Goal: Information Seeking & Learning: Learn about a topic

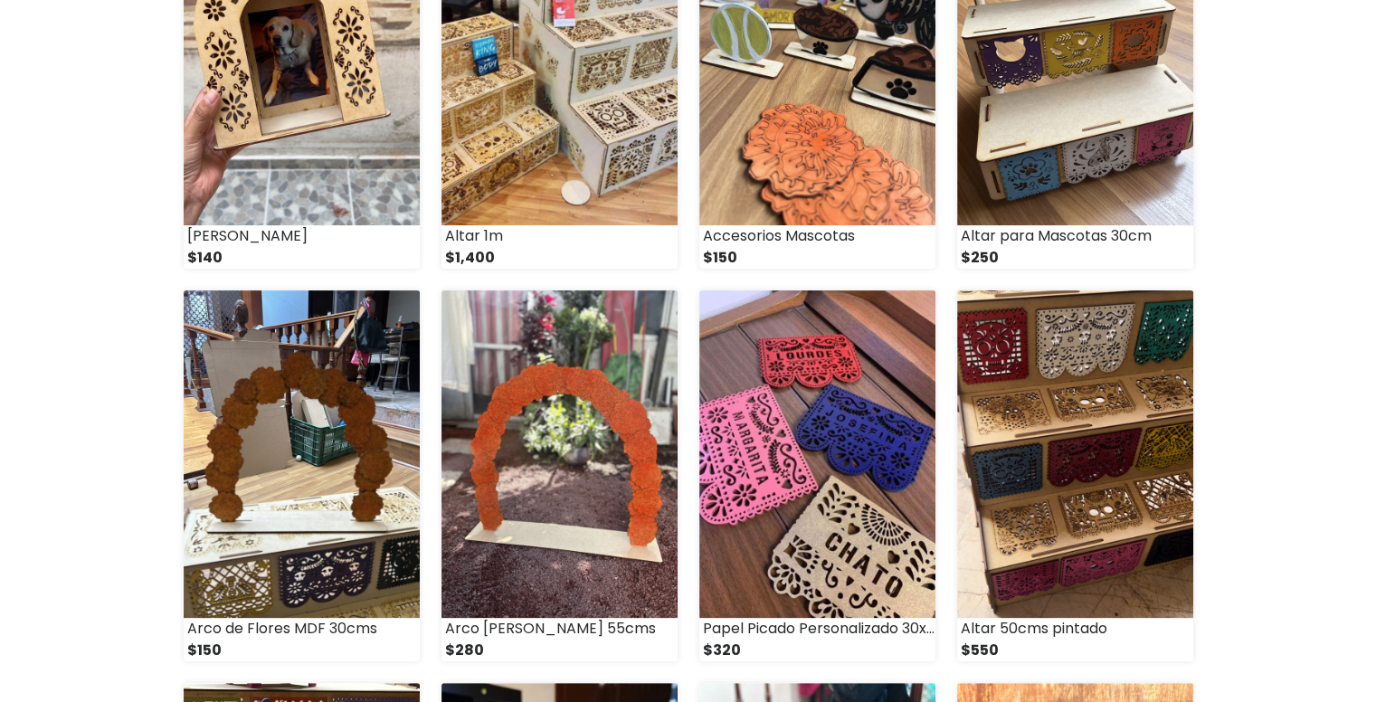
scroll to position [482, 0]
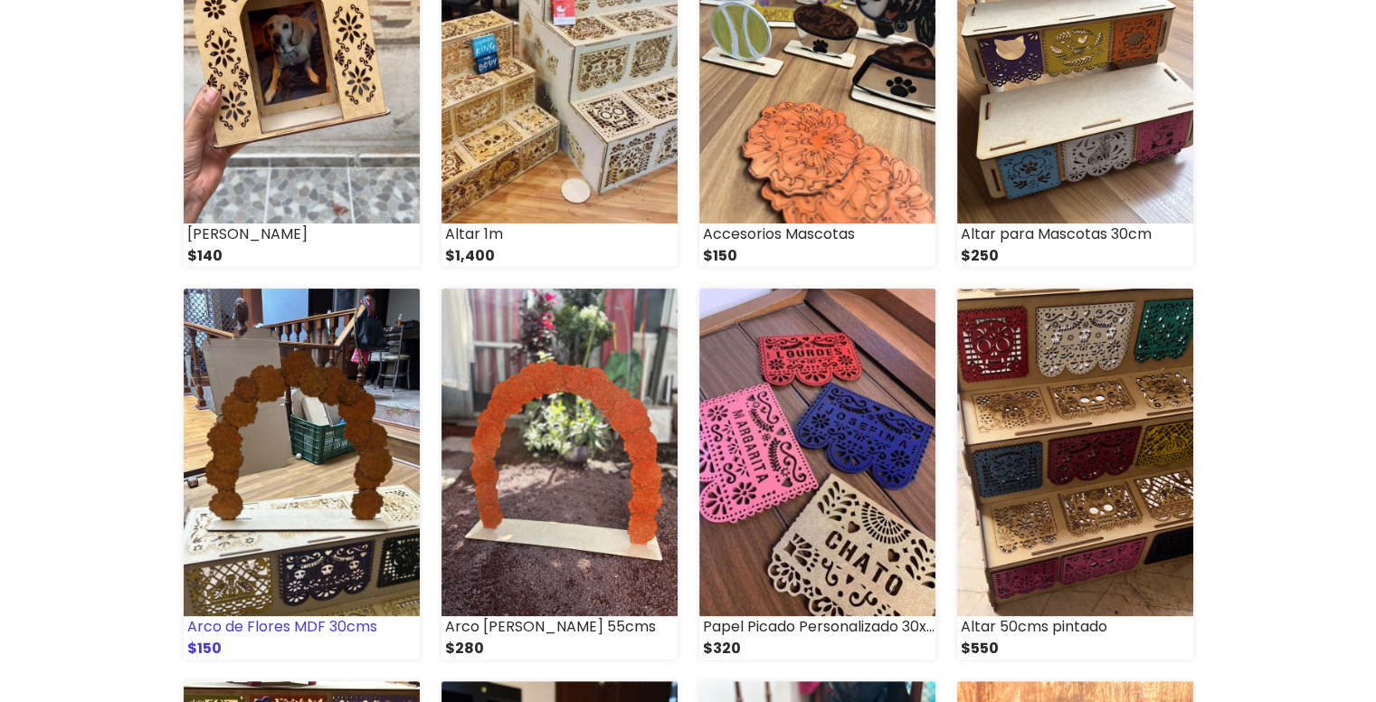
click at [326, 519] on img at bounding box center [302, 453] width 236 height 328
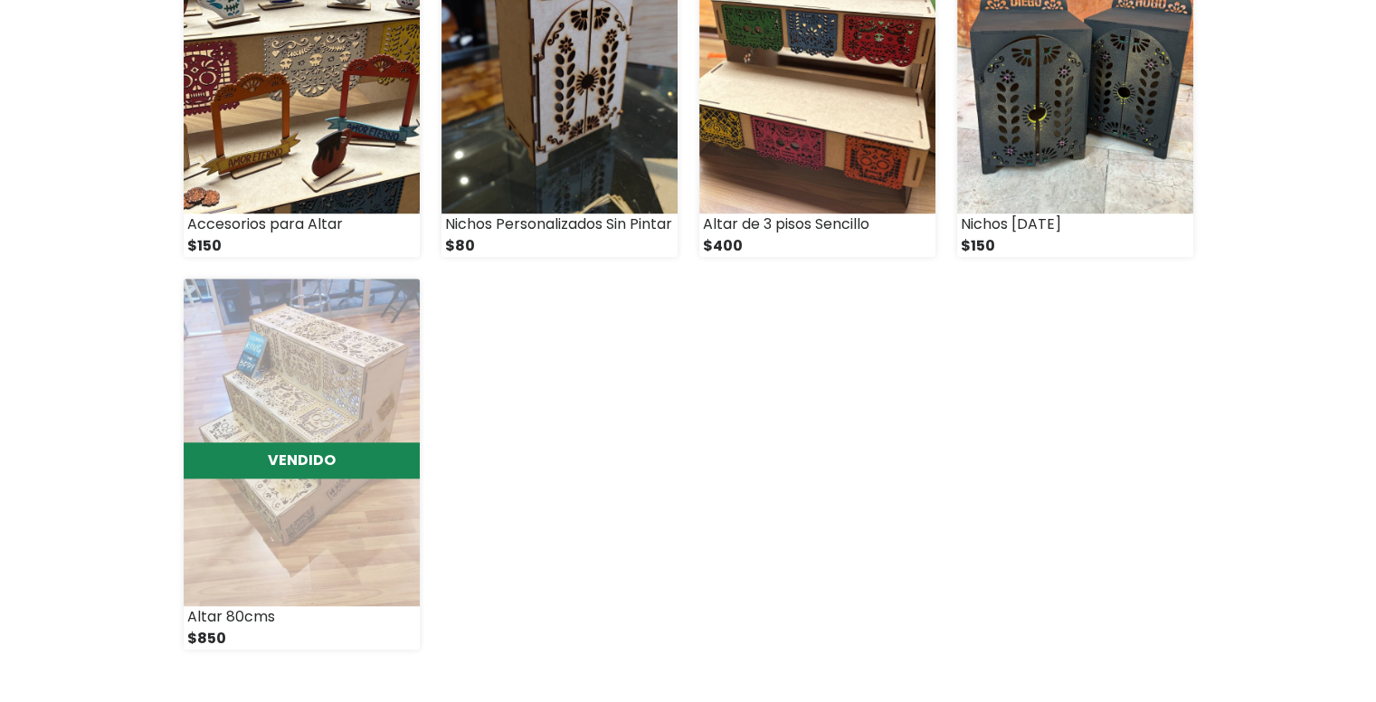
scroll to position [1280, 0]
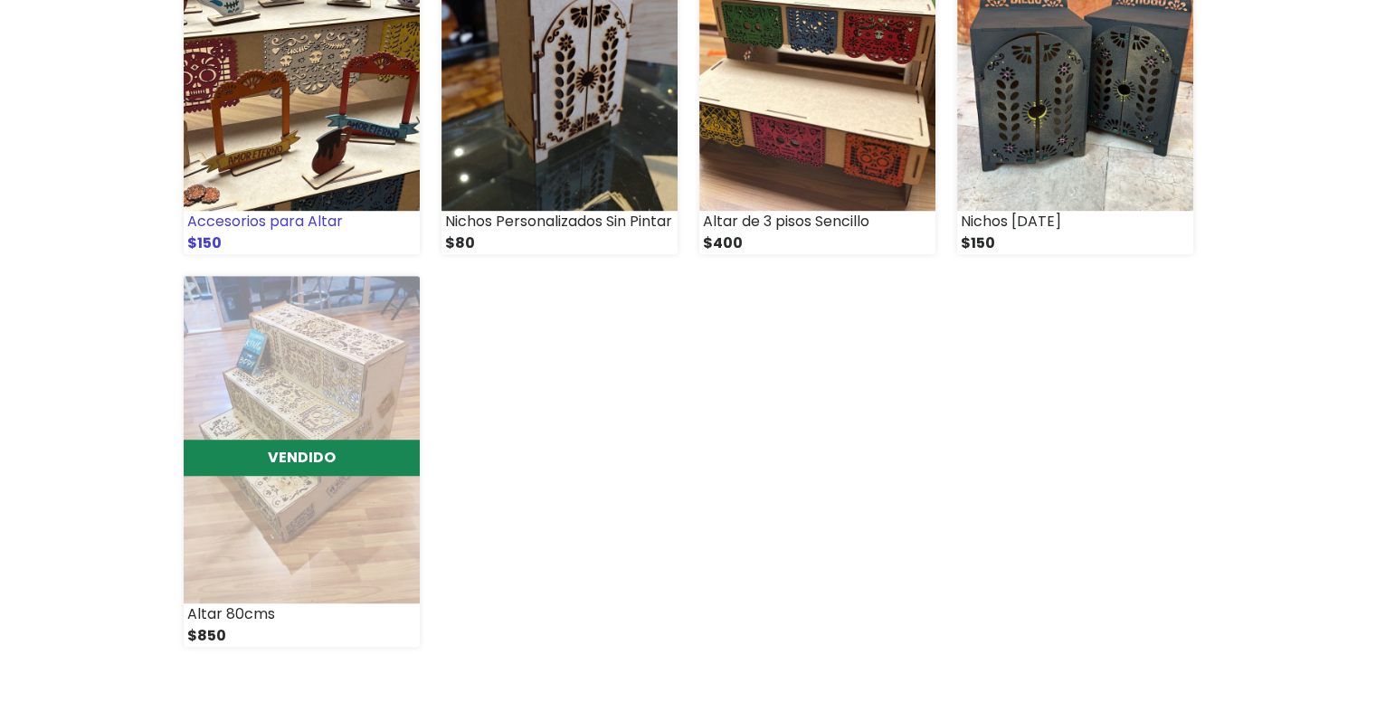
click at [358, 157] on img at bounding box center [302, 47] width 236 height 328
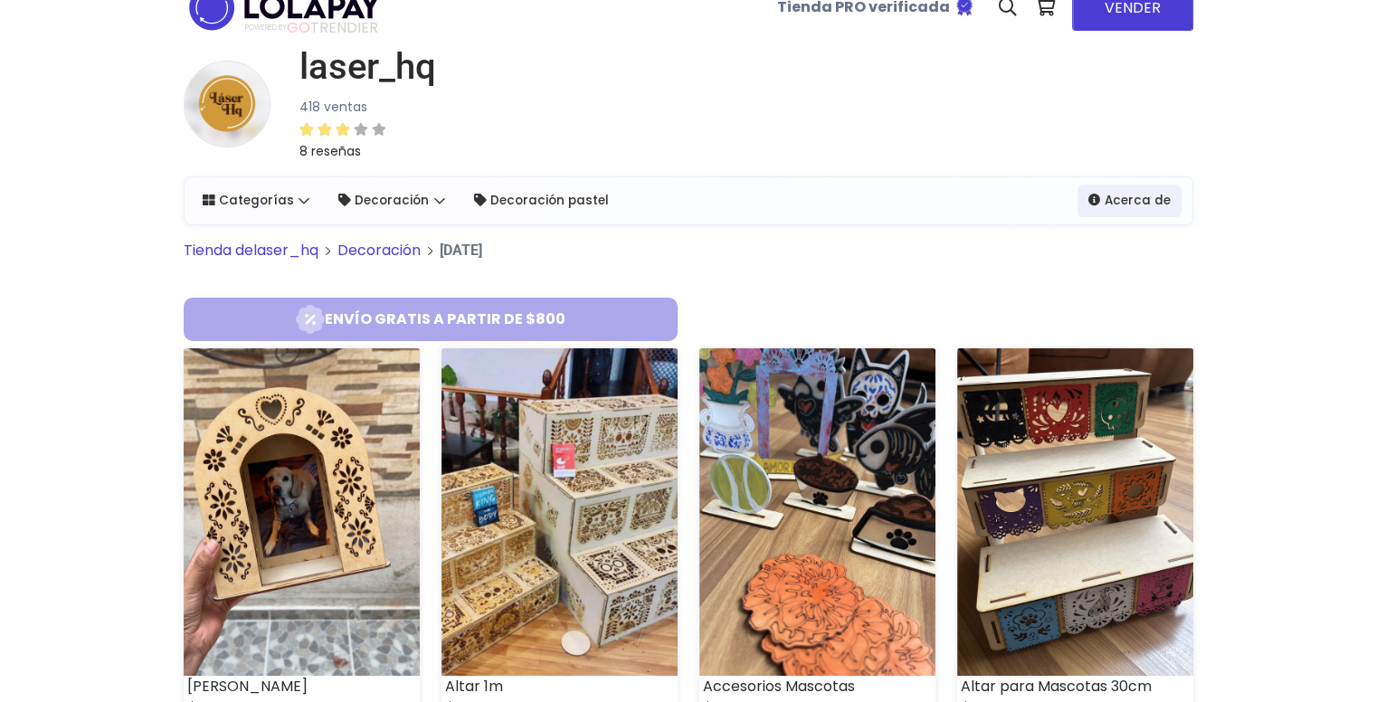
scroll to position [0, 0]
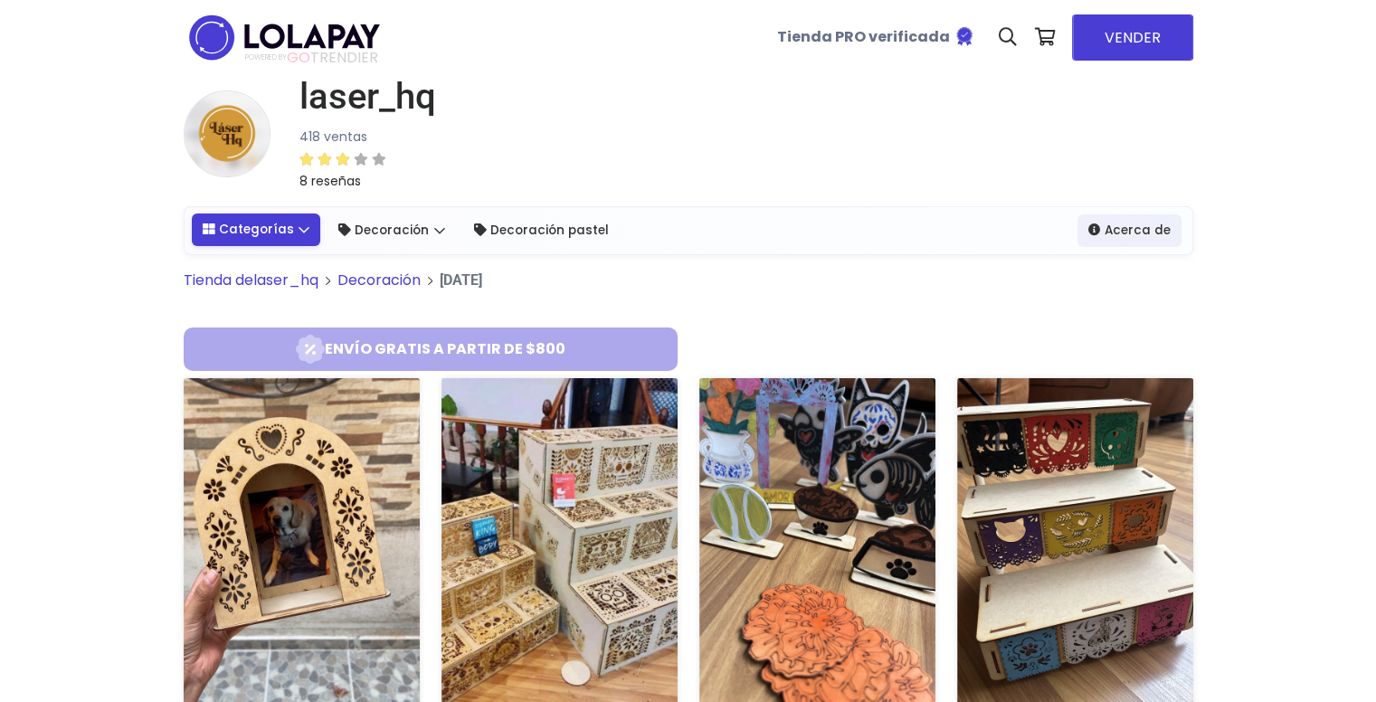
click at [260, 236] on link "Categorías" at bounding box center [256, 230] width 129 height 33
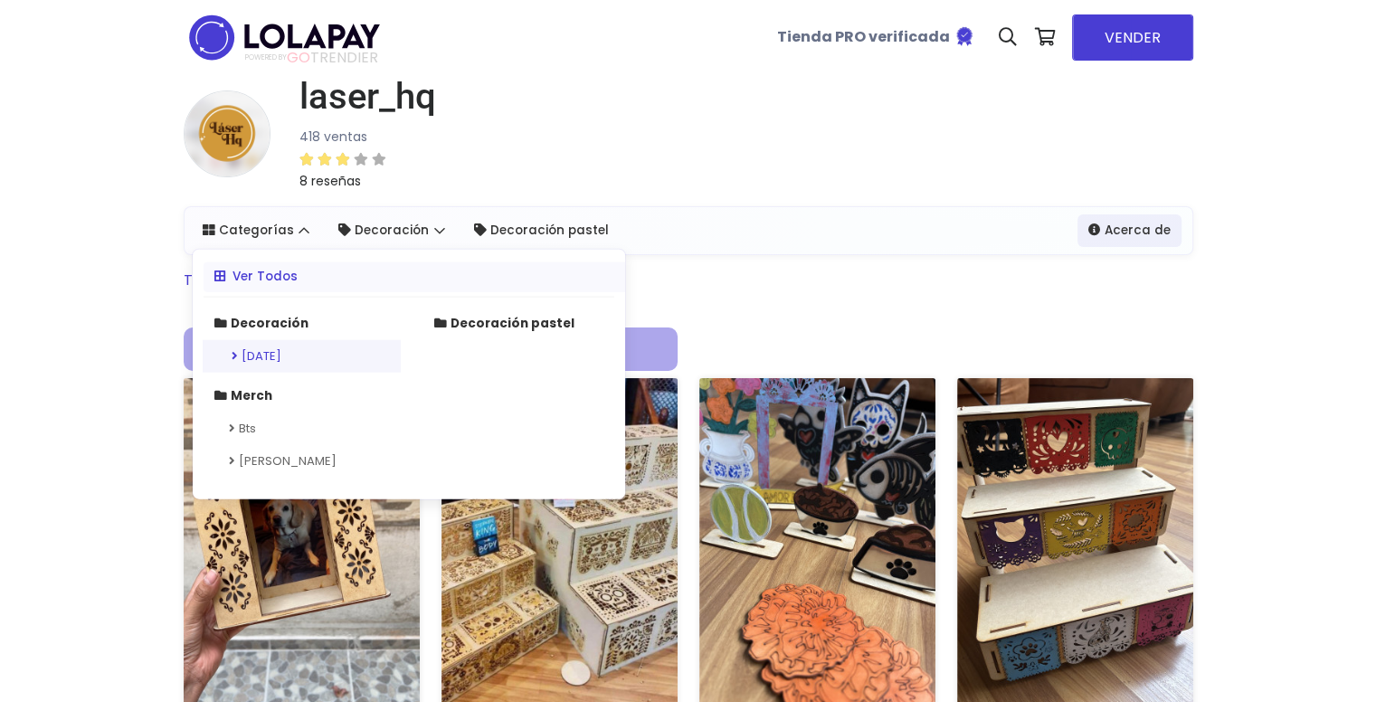
click at [290, 356] on link "Día de muertos" at bounding box center [302, 356] width 198 height 33
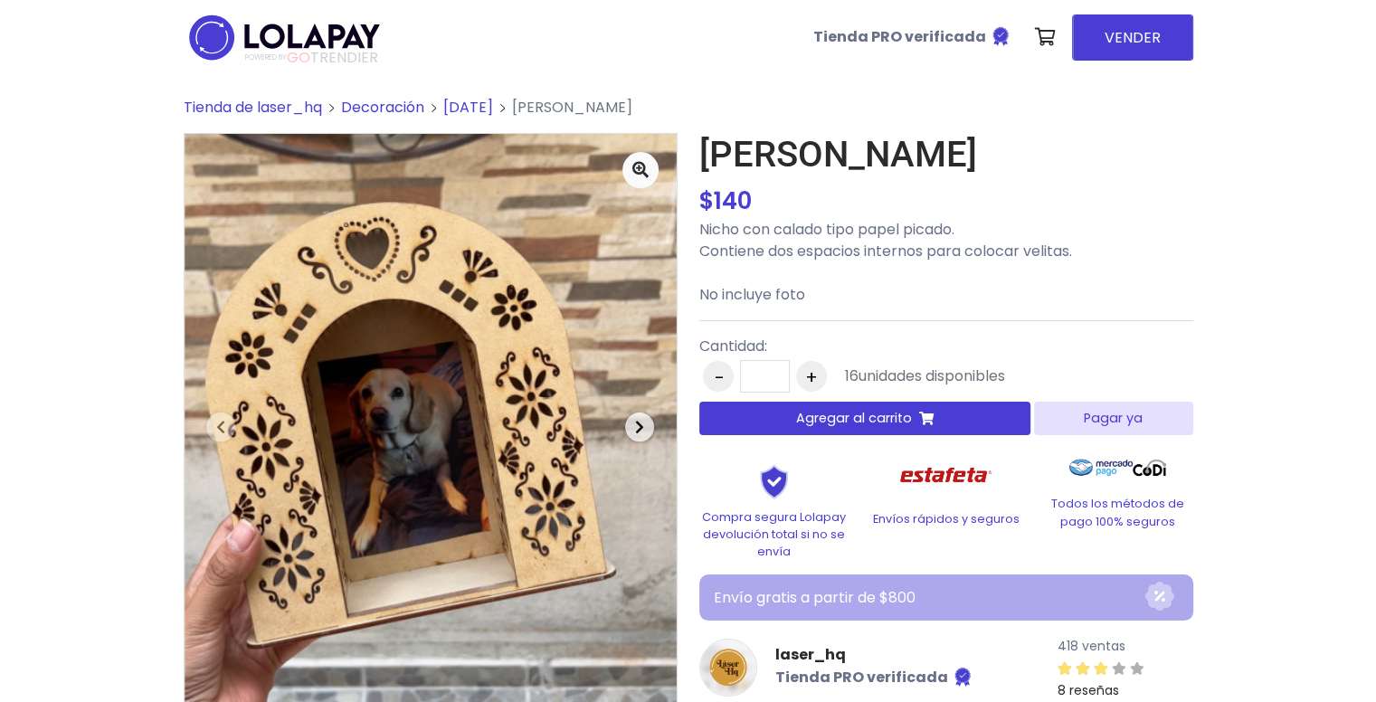
click at [646, 422] on span "button" at bounding box center [639, 427] width 29 height 29
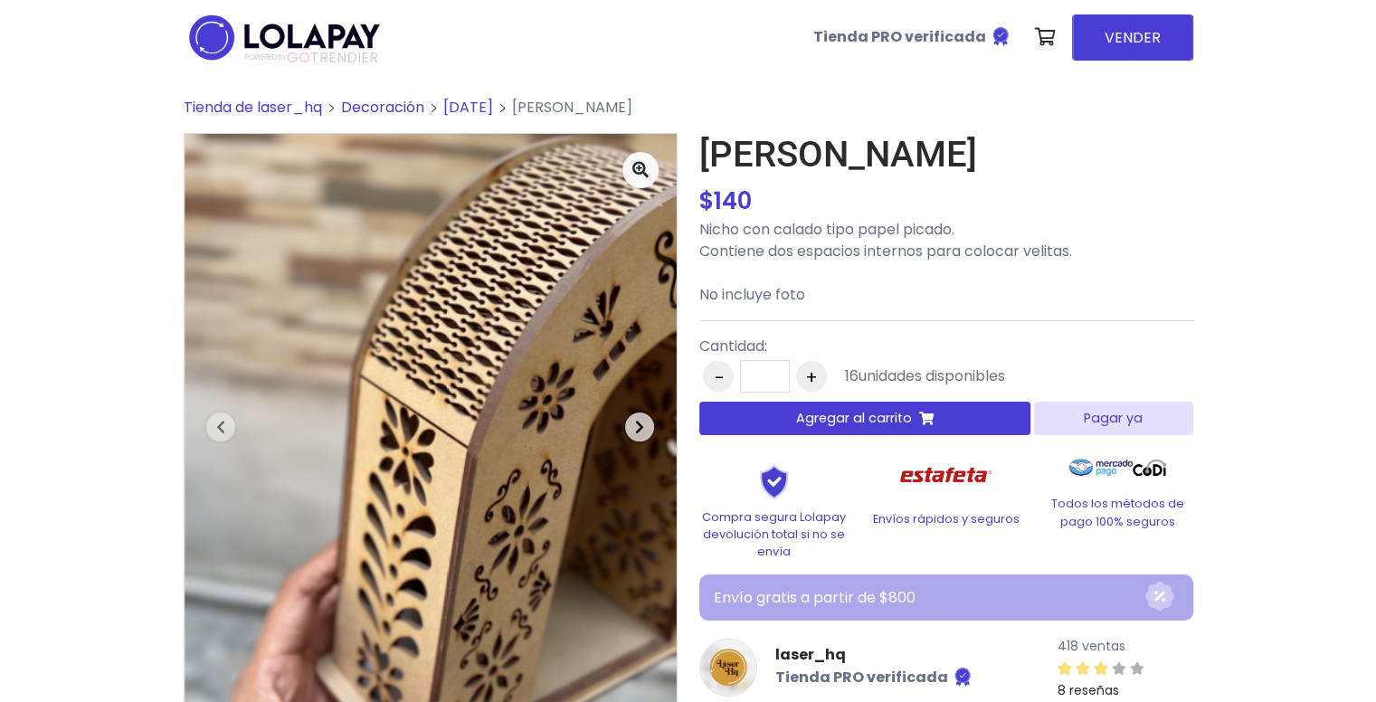
click at [646, 422] on span "button" at bounding box center [639, 427] width 29 height 29
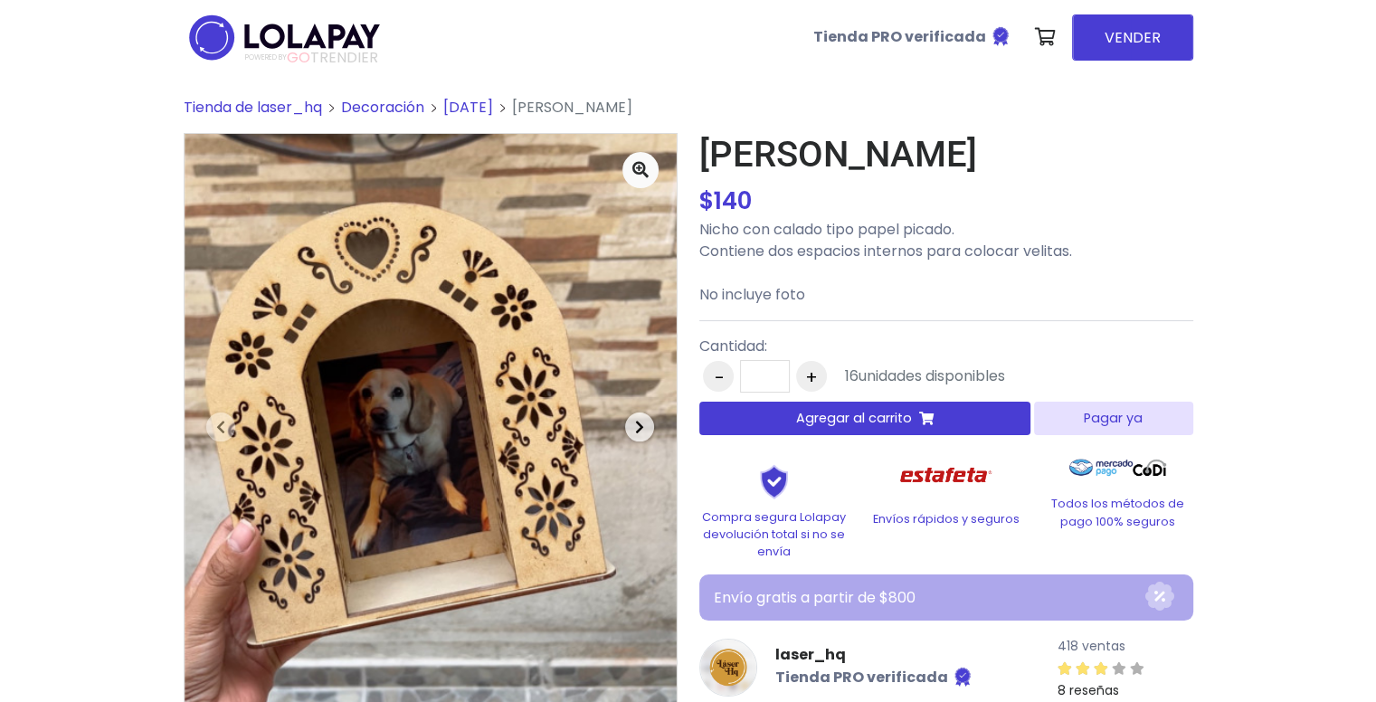
click at [646, 422] on span "button" at bounding box center [639, 427] width 29 height 29
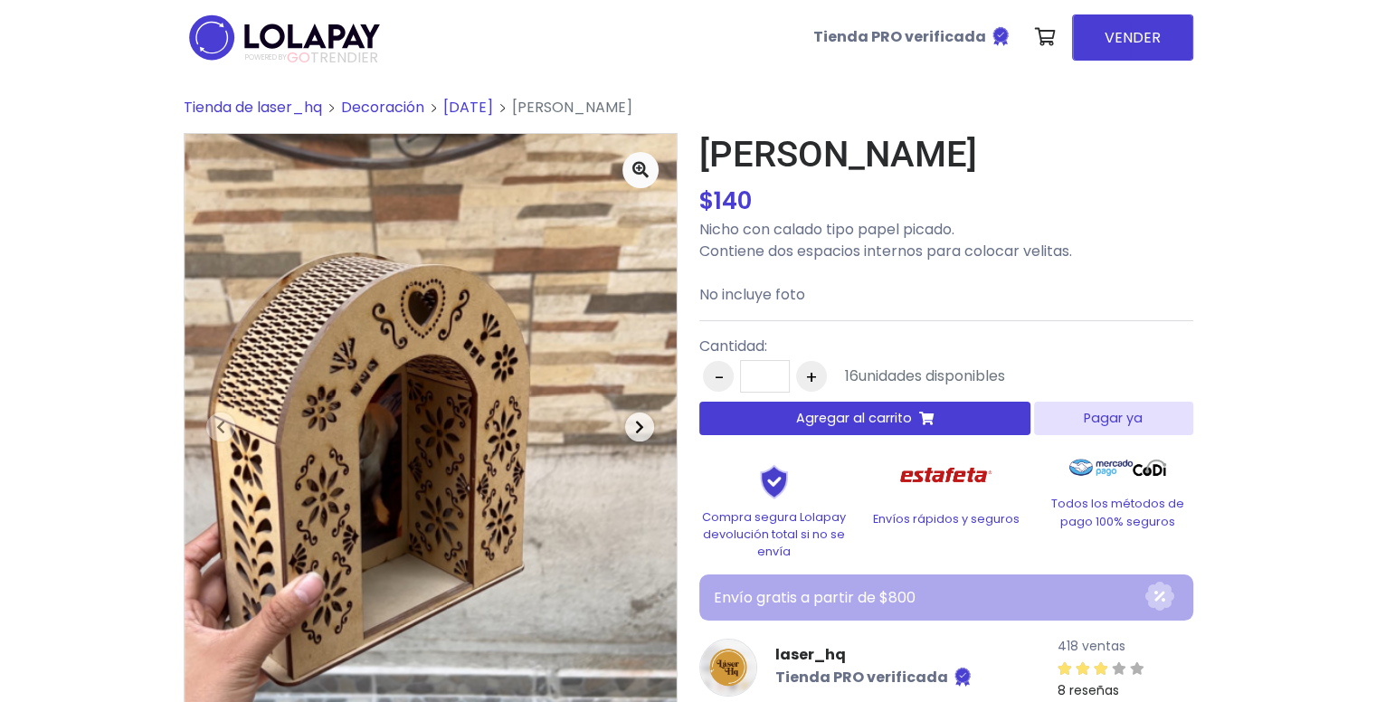
click at [623, 426] on button "Next" at bounding box center [640, 426] width 74 height 585
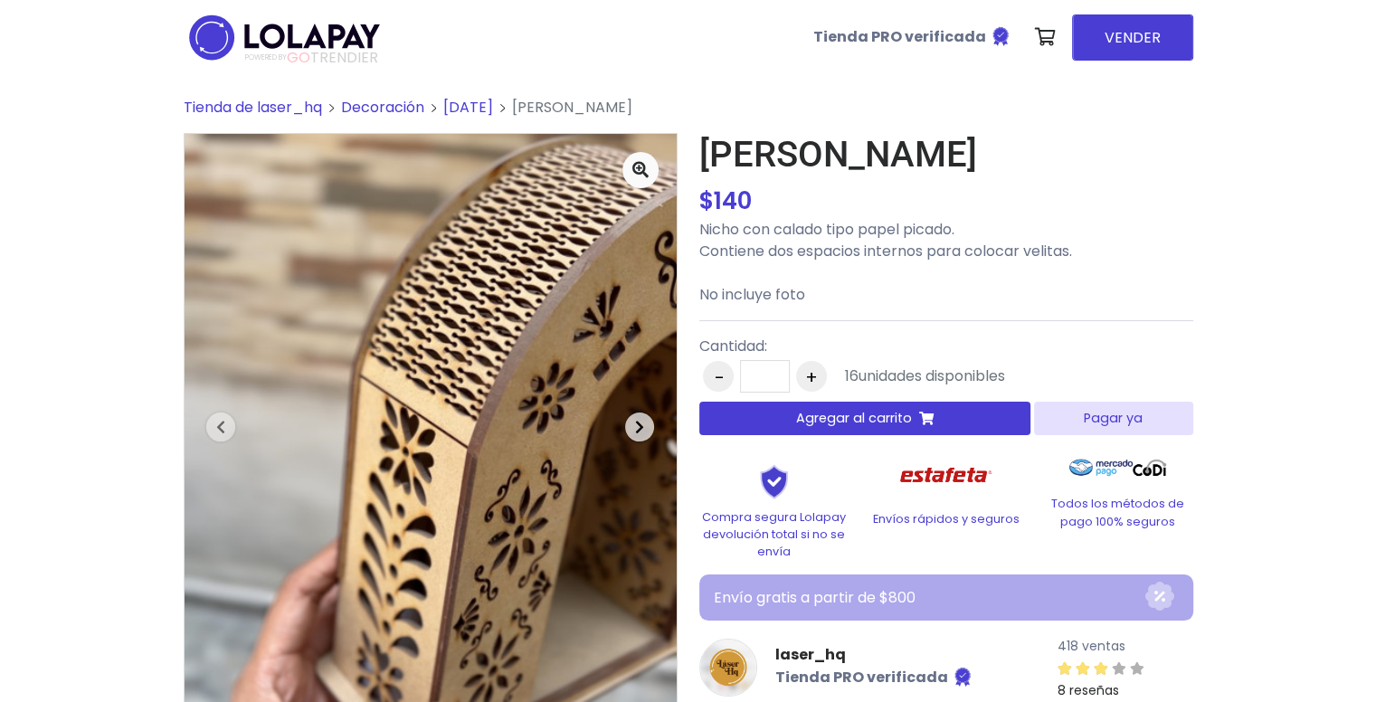
click at [623, 426] on button "Next" at bounding box center [640, 426] width 74 height 585
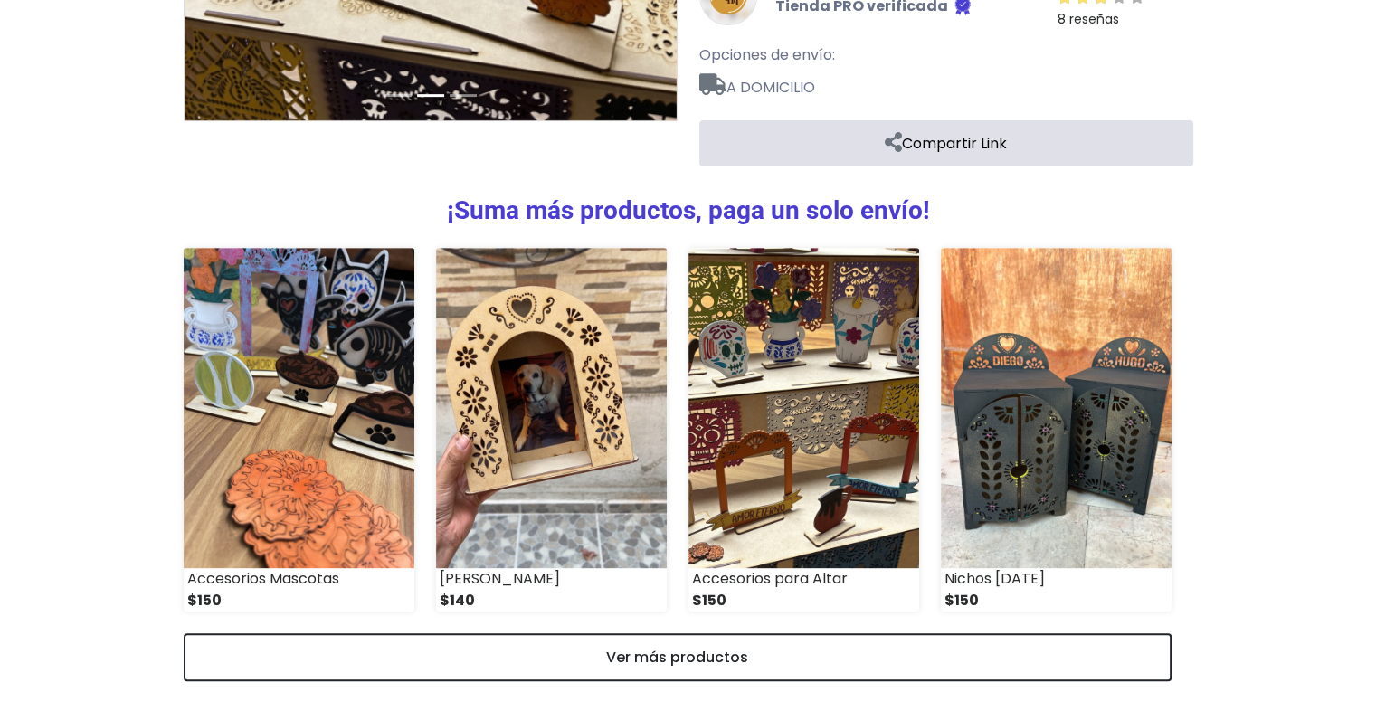
scroll to position [673, 0]
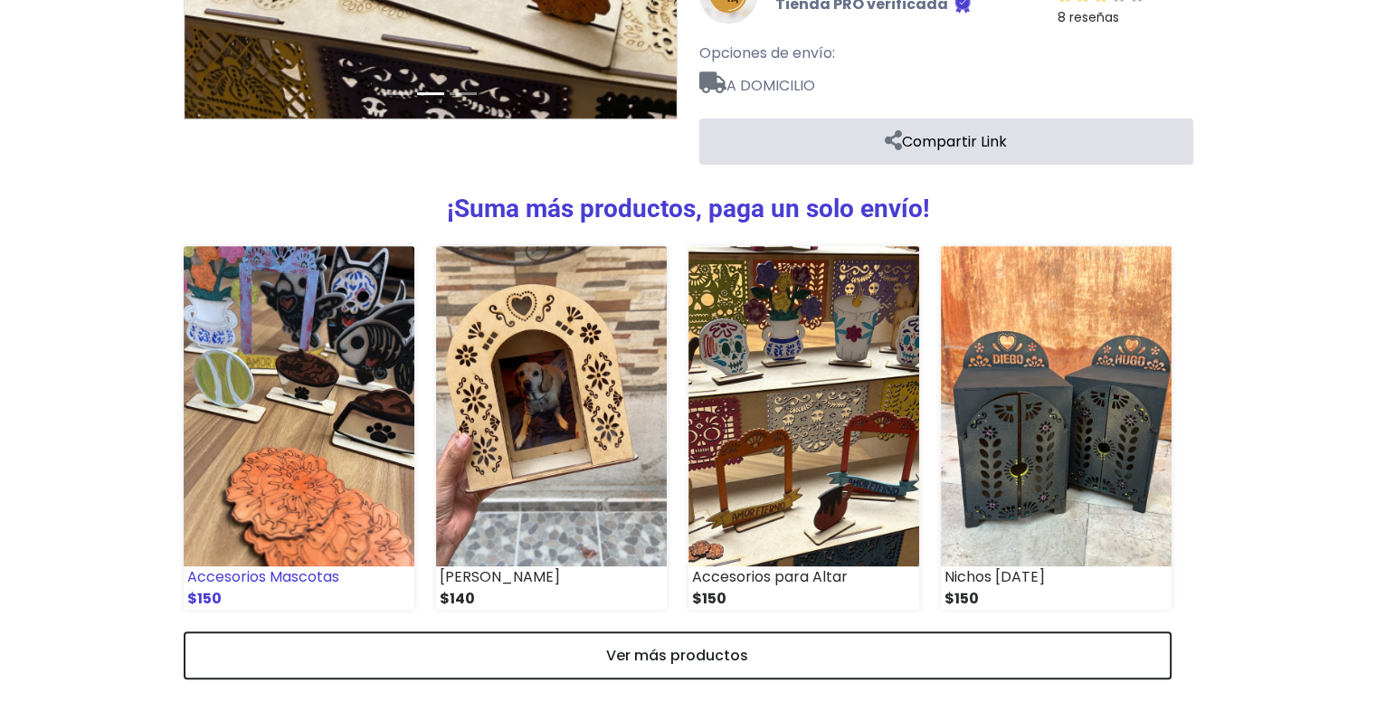
click at [240, 493] on img at bounding box center [299, 406] width 231 height 320
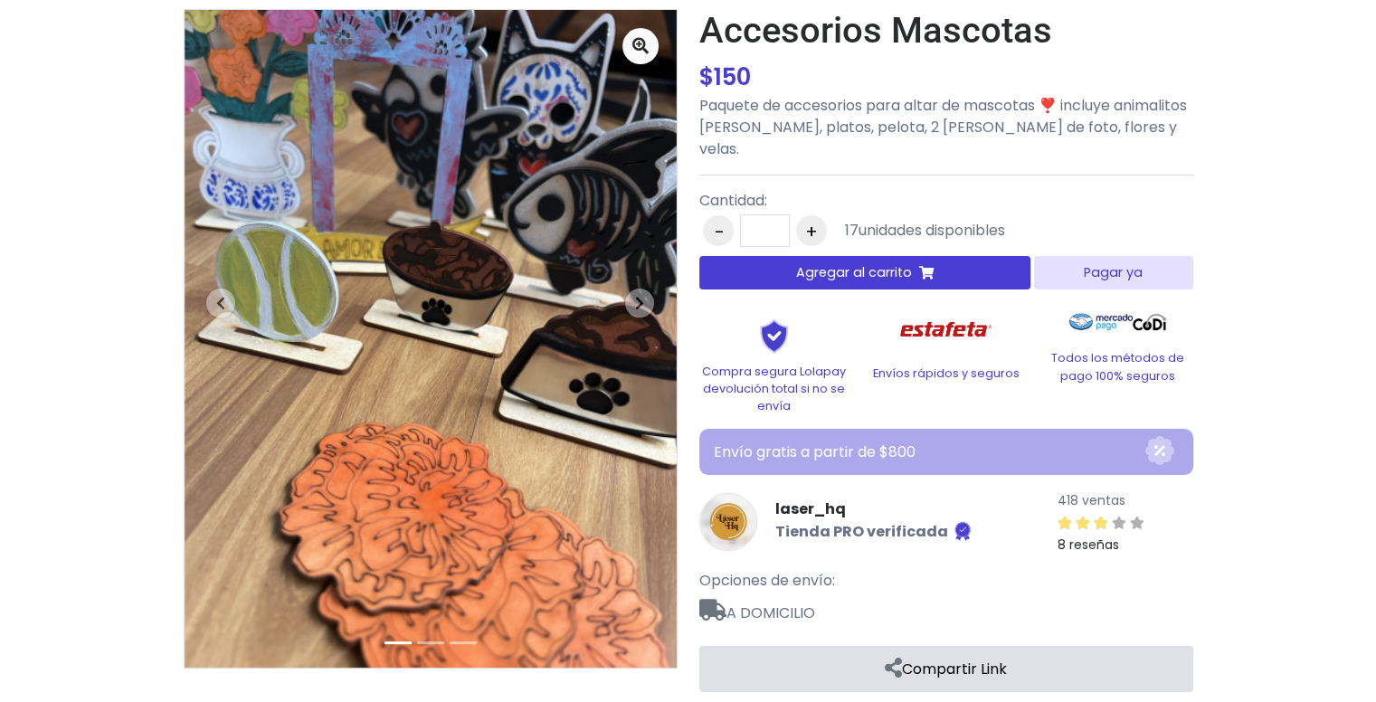
scroll to position [109, 0]
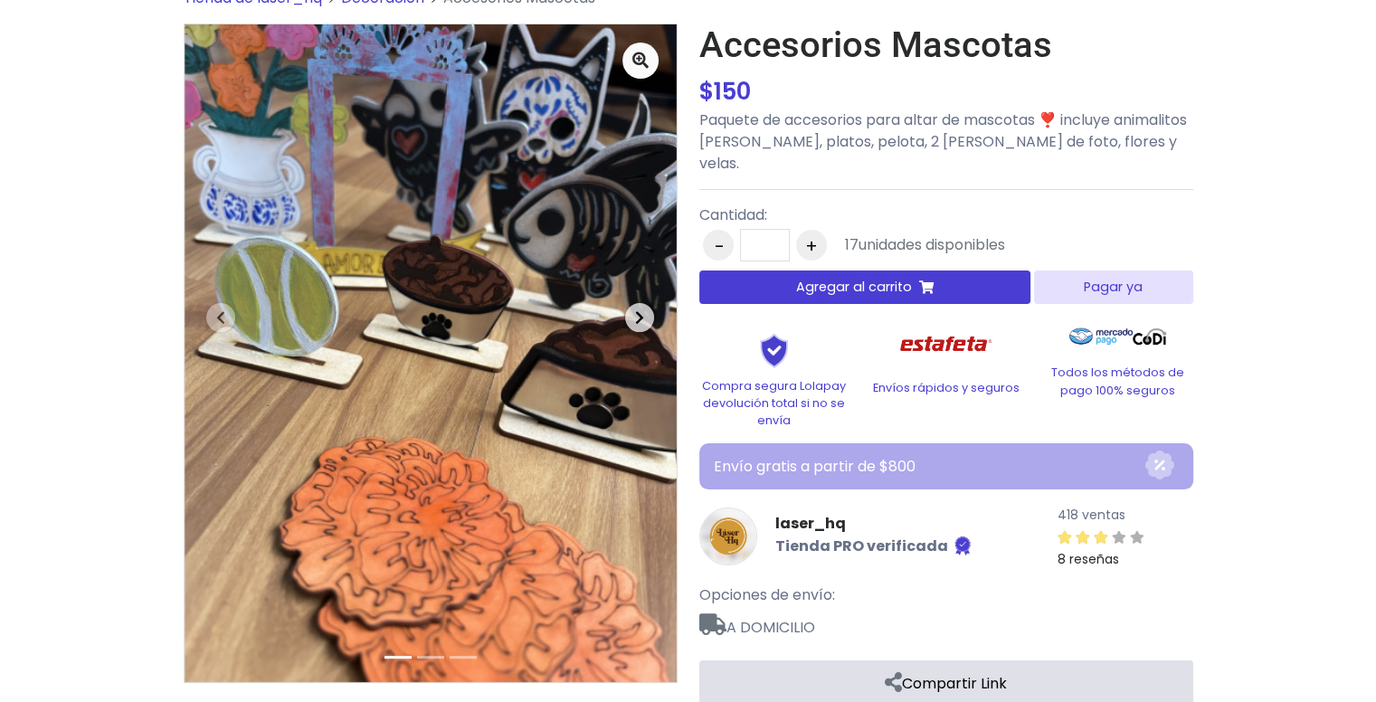
click at [637, 312] on icon "button" at bounding box center [639, 317] width 9 height 14
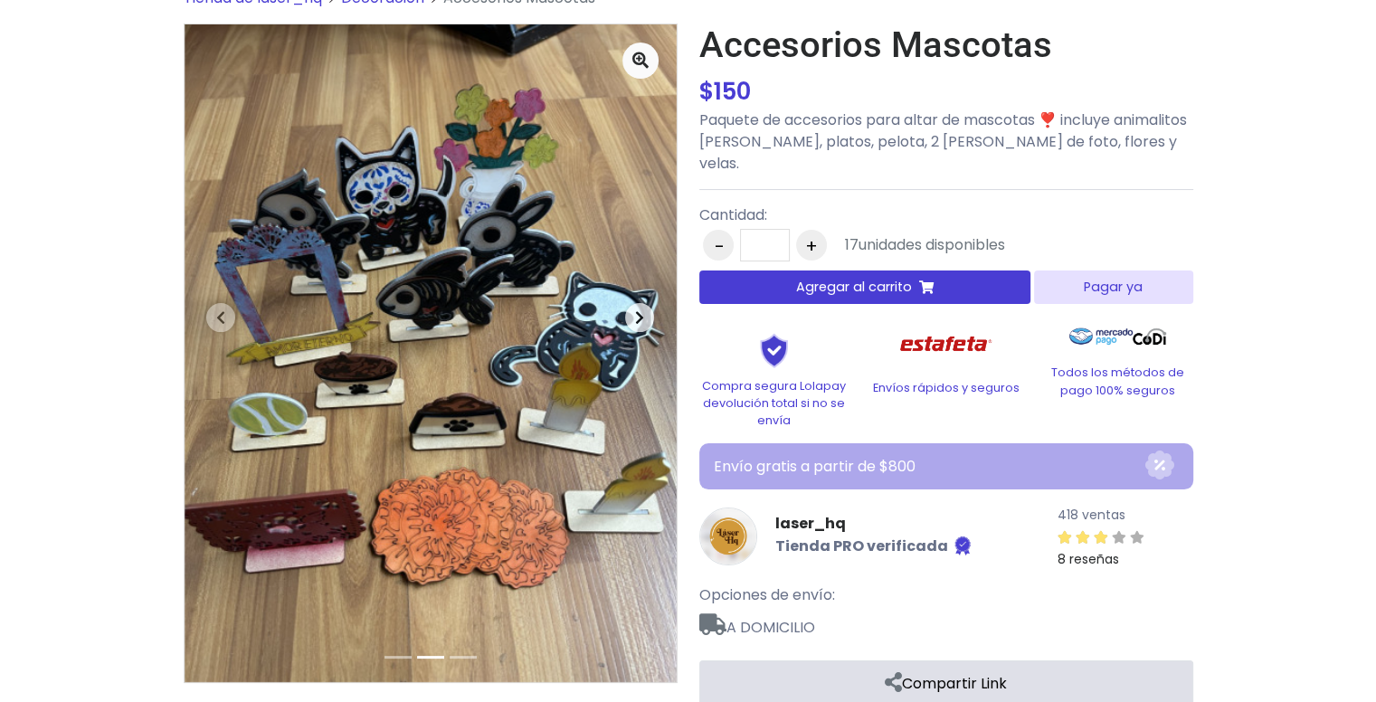
click at [638, 314] on icon "button" at bounding box center [639, 317] width 9 height 14
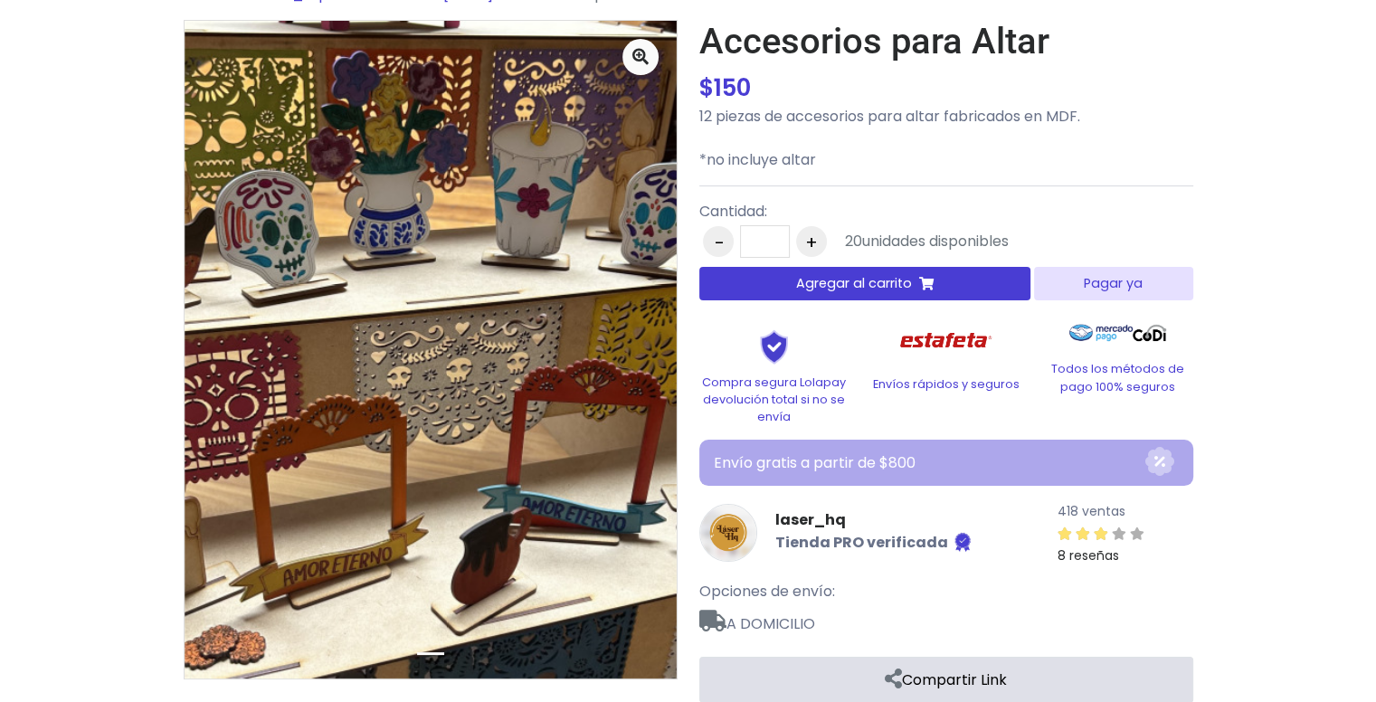
scroll to position [117, 0]
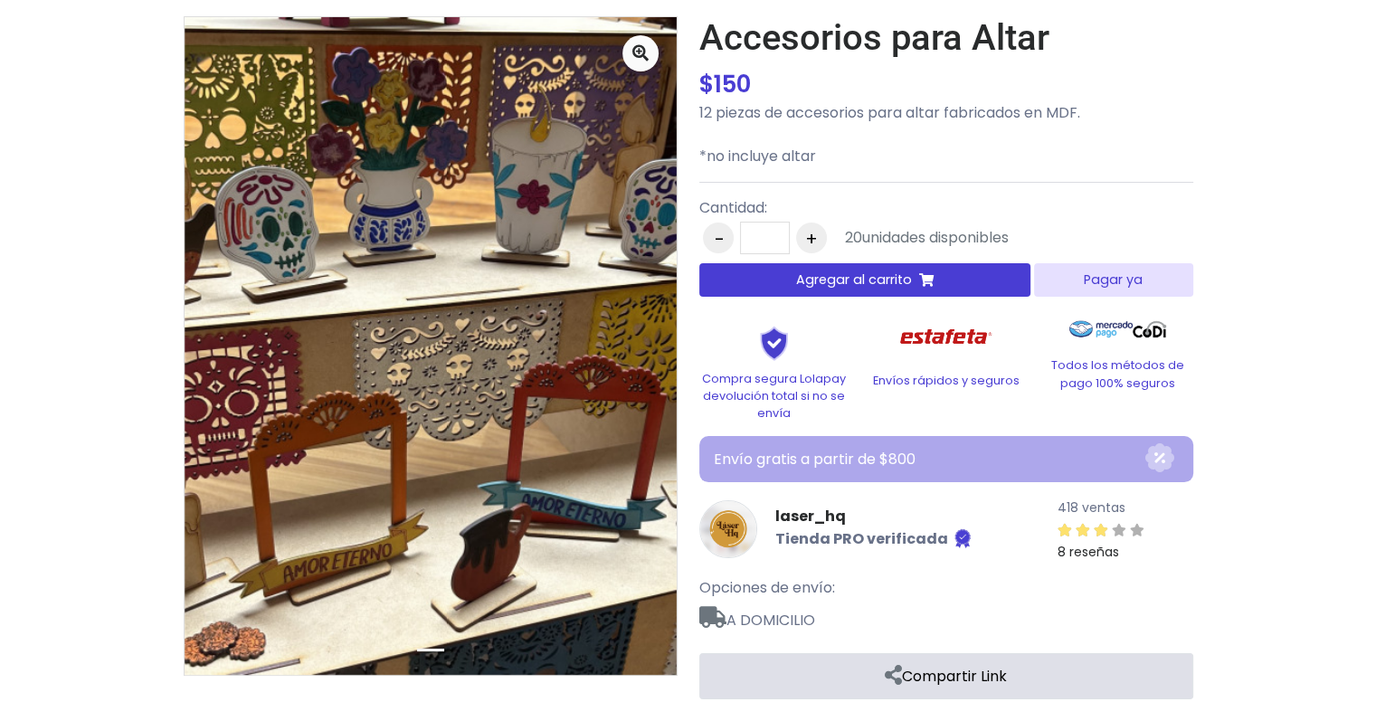
click at [391, 504] on img at bounding box center [431, 346] width 492 height 658
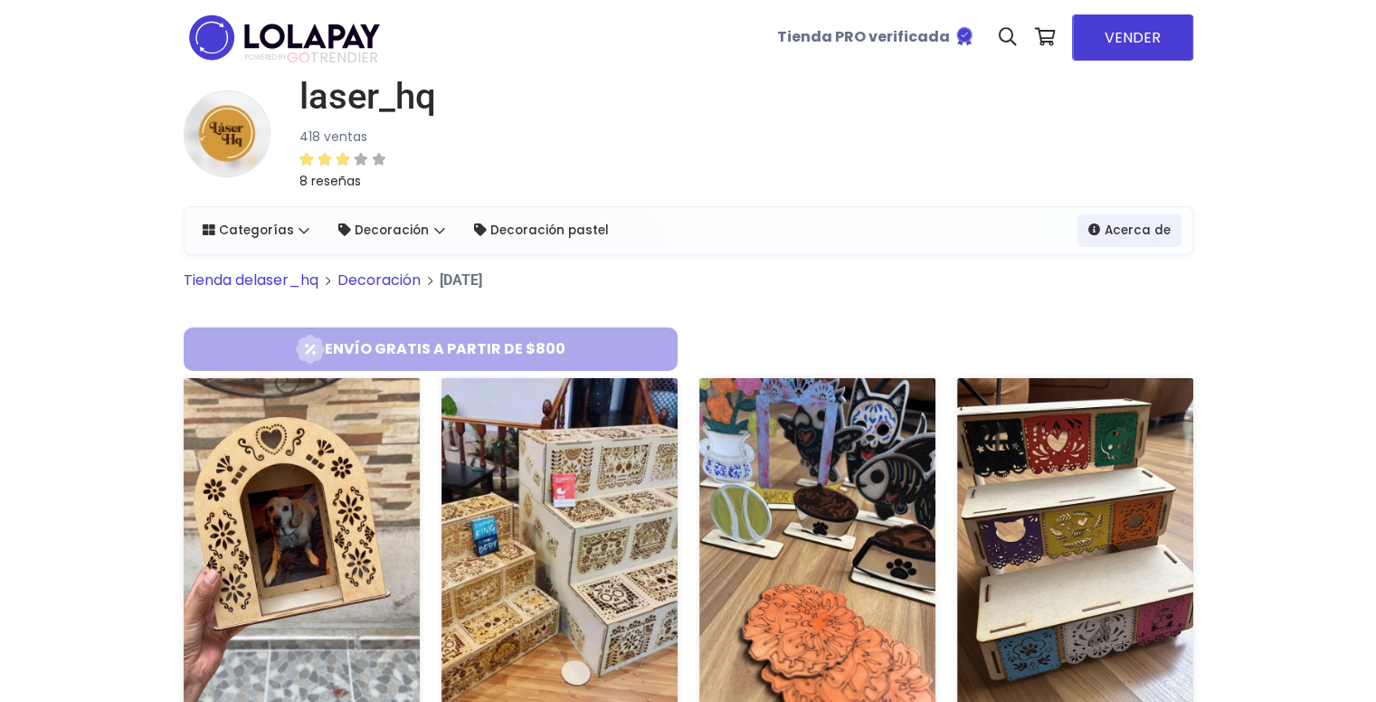
click at [337, 520] on img at bounding box center [302, 542] width 236 height 328
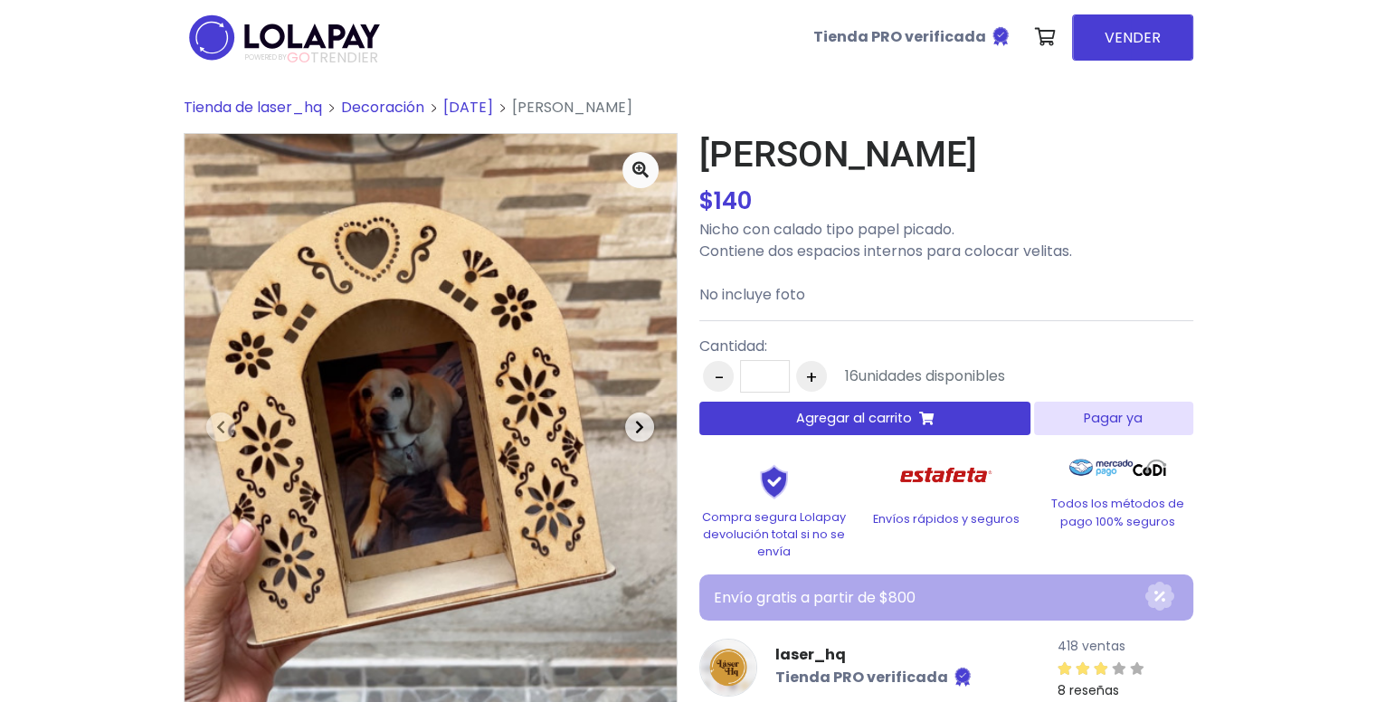
click at [648, 426] on span "button" at bounding box center [639, 427] width 29 height 29
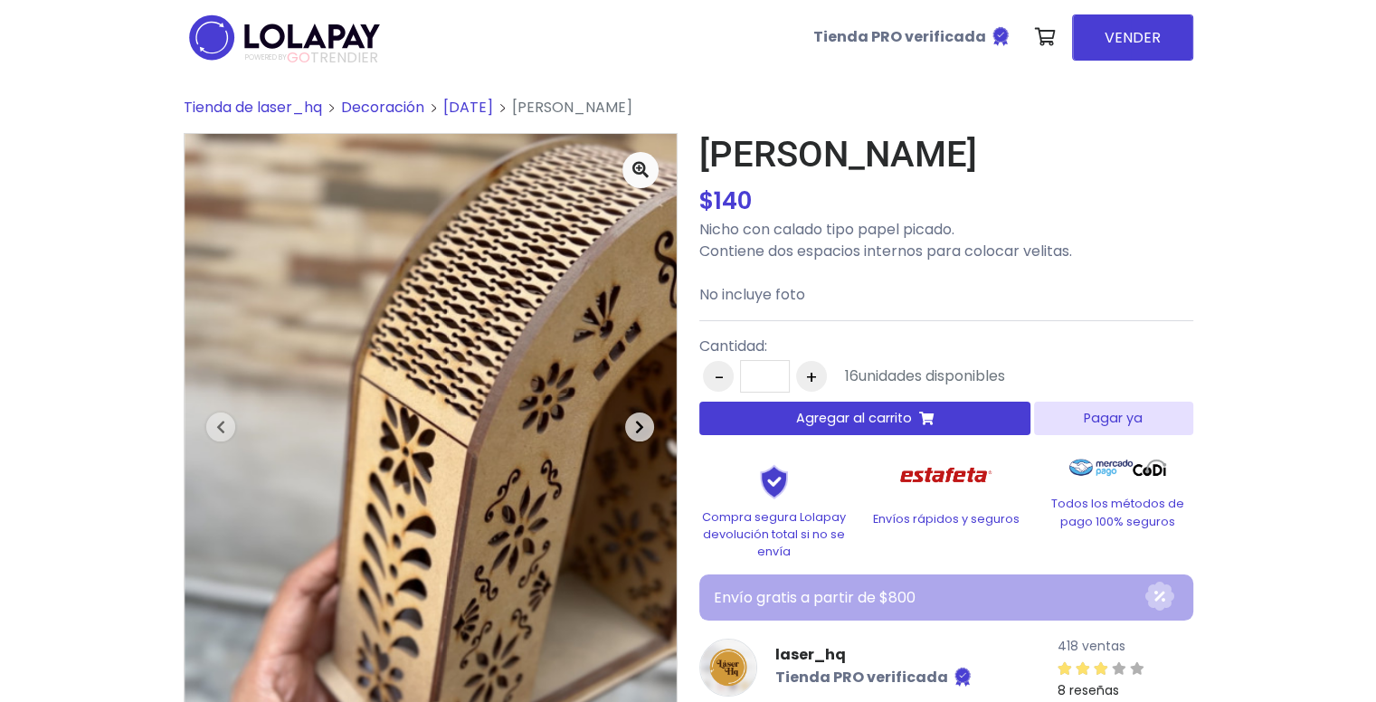
click at [632, 428] on span "button" at bounding box center [639, 427] width 29 height 29
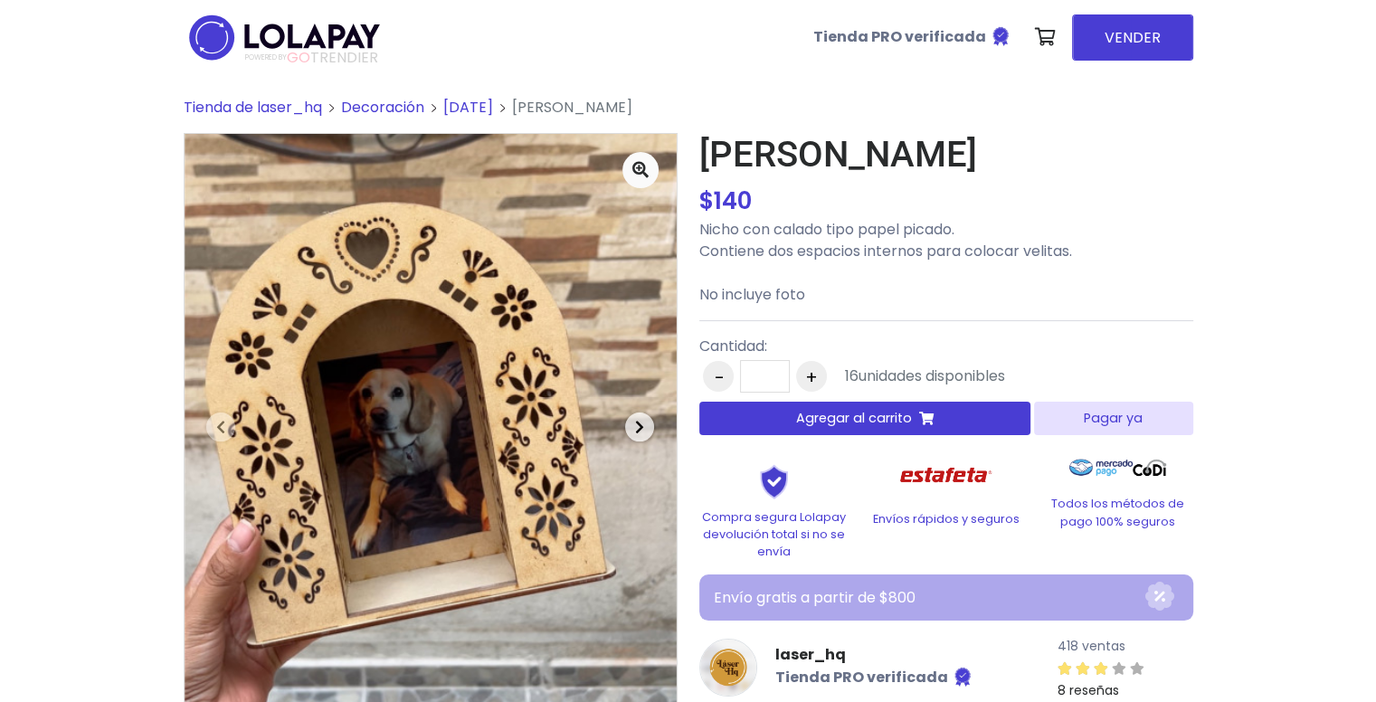
click at [632, 428] on span "button" at bounding box center [639, 427] width 29 height 29
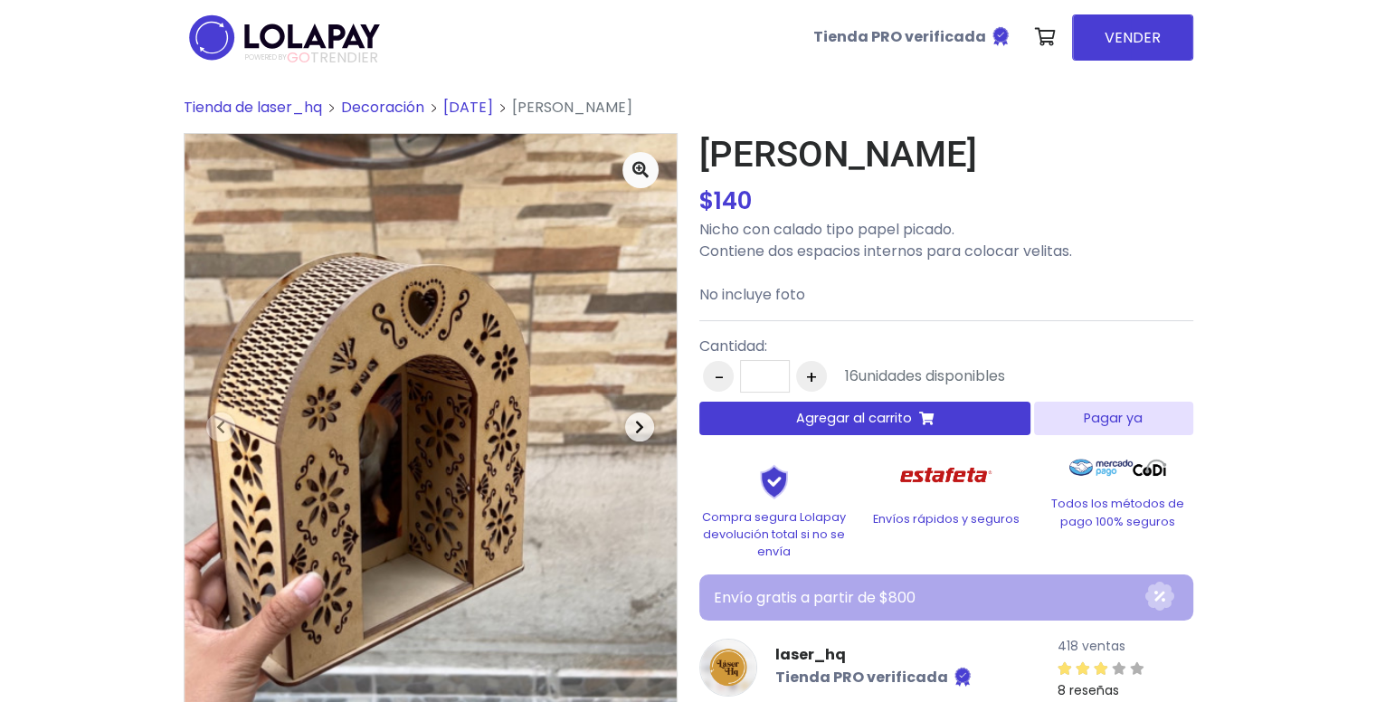
click at [630, 429] on span "button" at bounding box center [639, 427] width 29 height 29
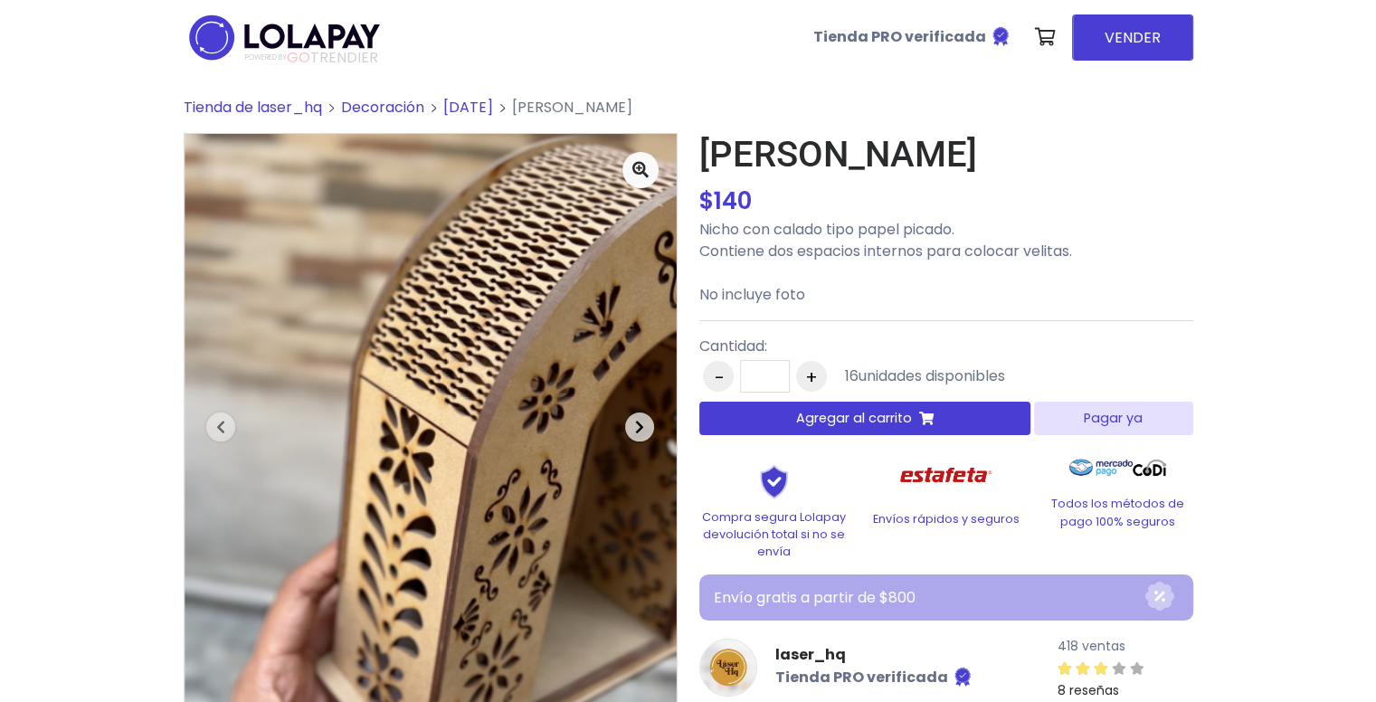
click at [629, 432] on span "button" at bounding box center [639, 427] width 29 height 29
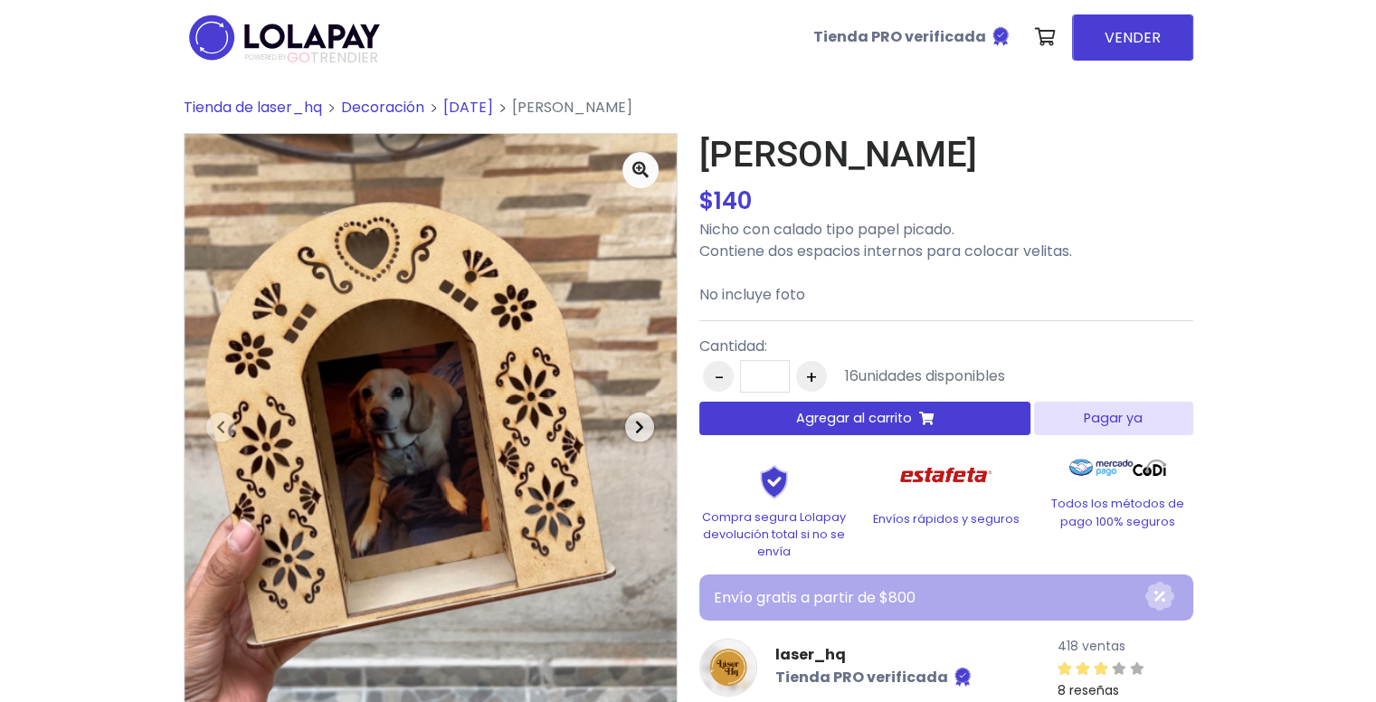
click at [629, 432] on span "button" at bounding box center [639, 427] width 29 height 29
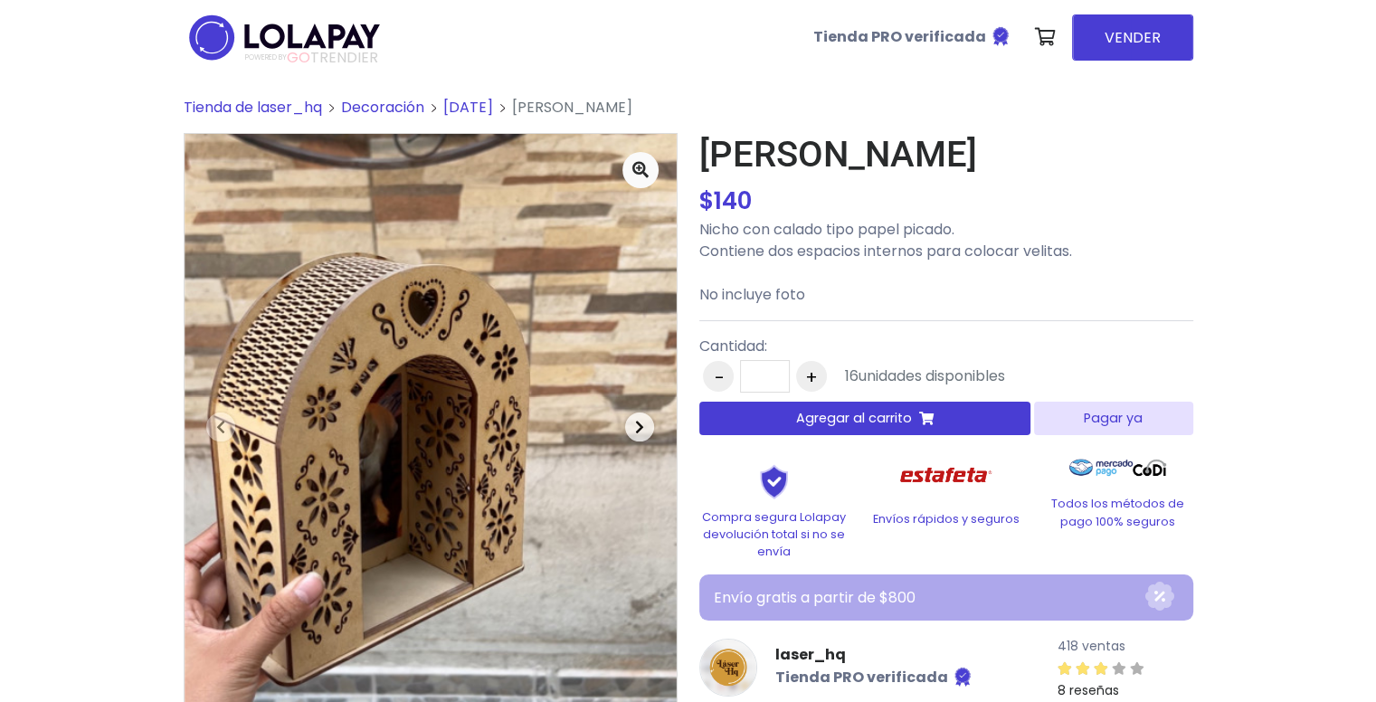
click at [629, 432] on span "button" at bounding box center [639, 427] width 29 height 29
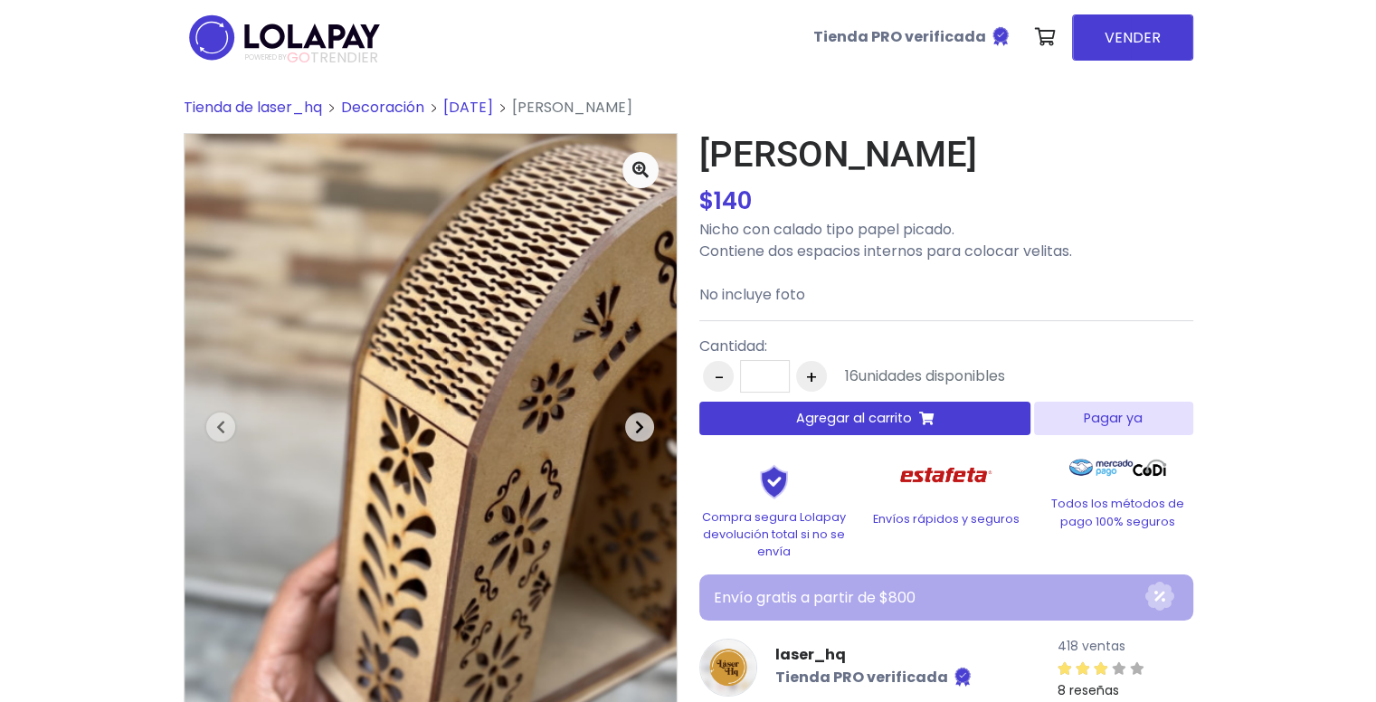
click at [629, 432] on span "button" at bounding box center [639, 427] width 29 height 29
